Goal: Task Accomplishment & Management: Use online tool/utility

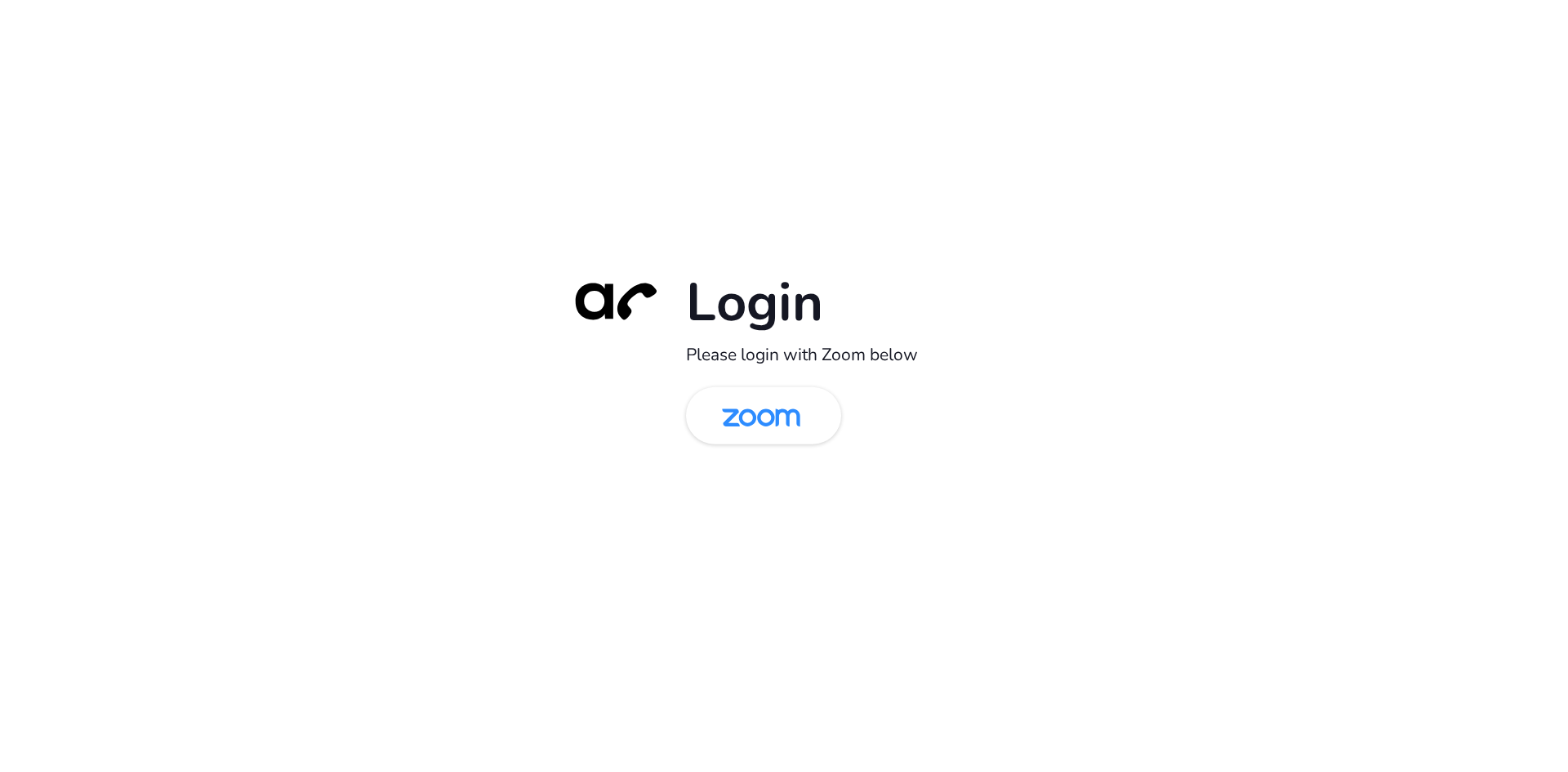
click at [786, 440] on img at bounding box center [761, 417] width 112 height 53
click at [752, 406] on img at bounding box center [761, 417] width 112 height 53
click at [780, 390] on img at bounding box center [761, 417] width 112 height 53
click at [751, 404] on img at bounding box center [761, 417] width 112 height 53
